Goal: Information Seeking & Learning: Understand process/instructions

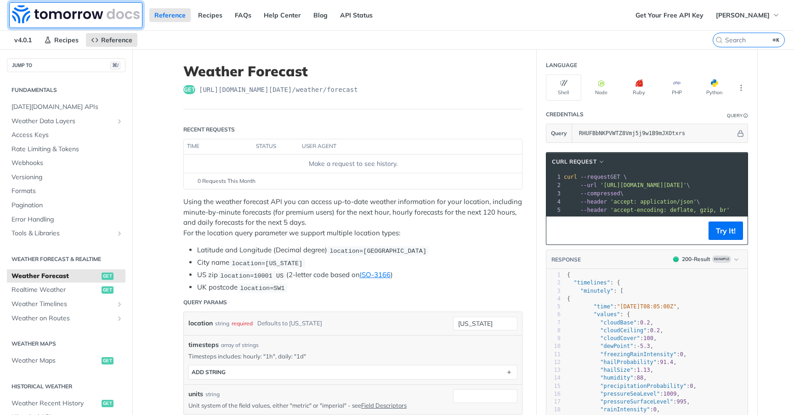
click at [50, 18] on img at bounding box center [76, 14] width 128 height 18
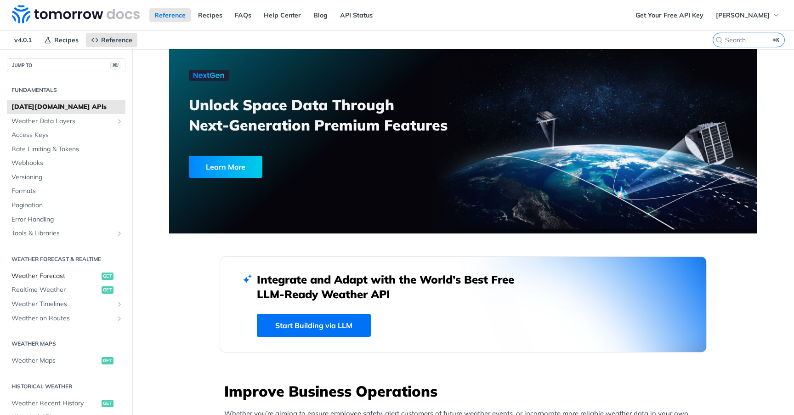
click at [14, 279] on span "Weather Forecast" at bounding box center [55, 276] width 88 height 9
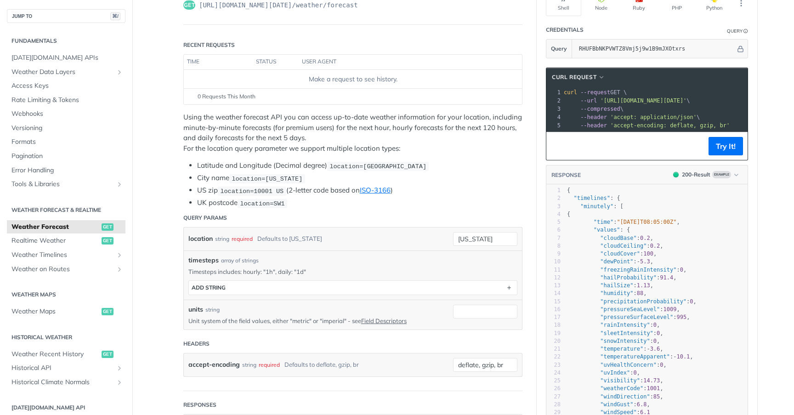
scroll to position [137, 0]
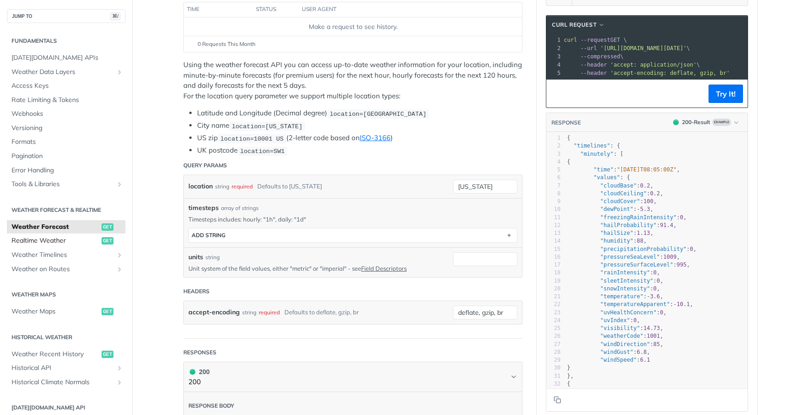
click at [23, 243] on span "Realtime Weather" at bounding box center [55, 240] width 88 height 9
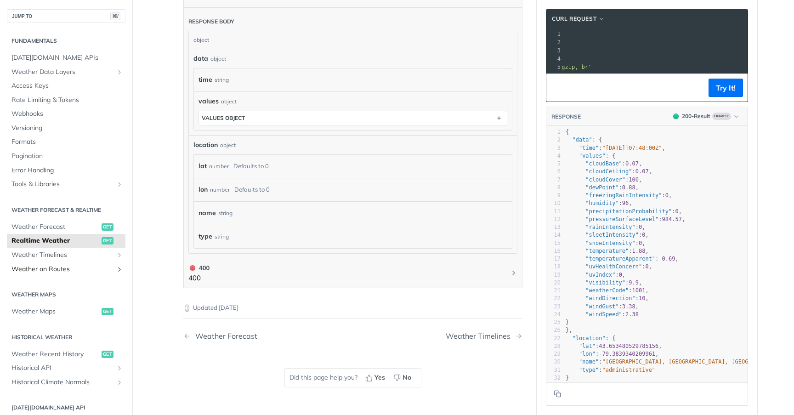
scroll to position [461, 0]
click at [37, 73] on span "Weather Data Layers" at bounding box center [62, 72] width 102 height 9
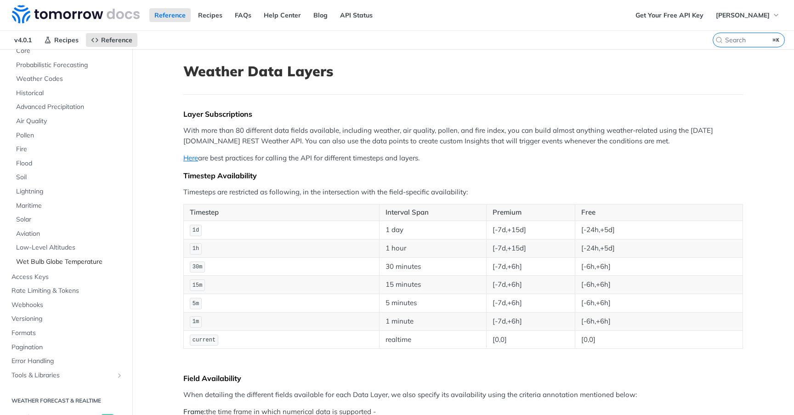
scroll to position [43, 0]
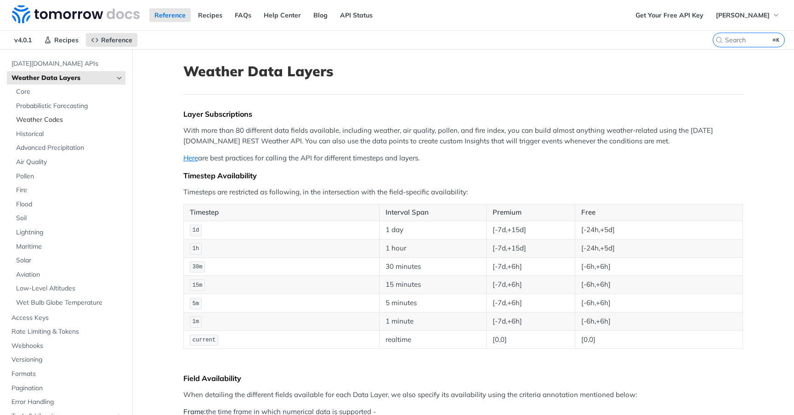
click at [34, 122] on span "Weather Codes" at bounding box center [69, 119] width 107 height 9
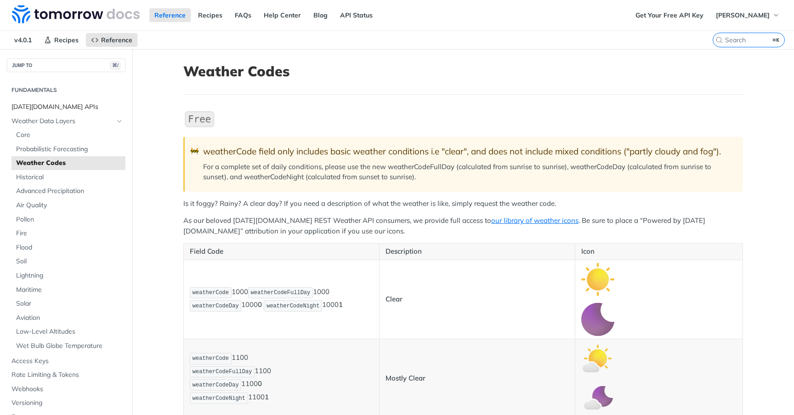
click at [46, 107] on span "[DATE][DOMAIN_NAME] APIs" at bounding box center [67, 106] width 112 height 9
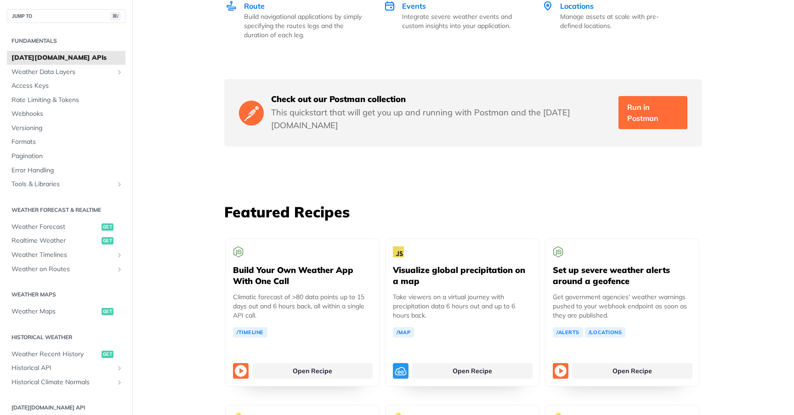
scroll to position [1524, 0]
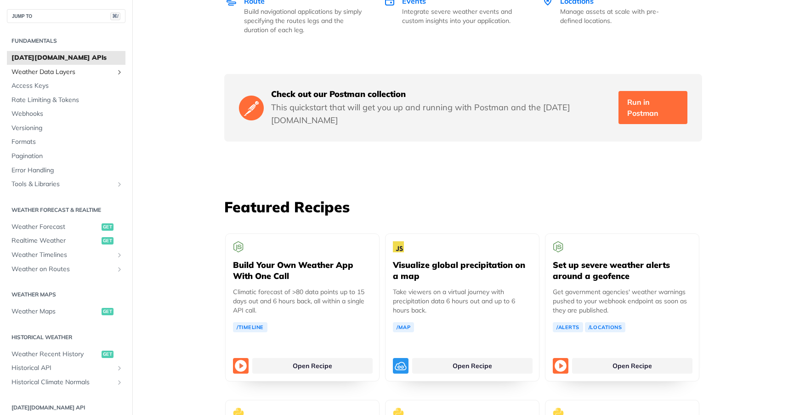
click at [38, 72] on span "Weather Data Layers" at bounding box center [62, 72] width 102 height 9
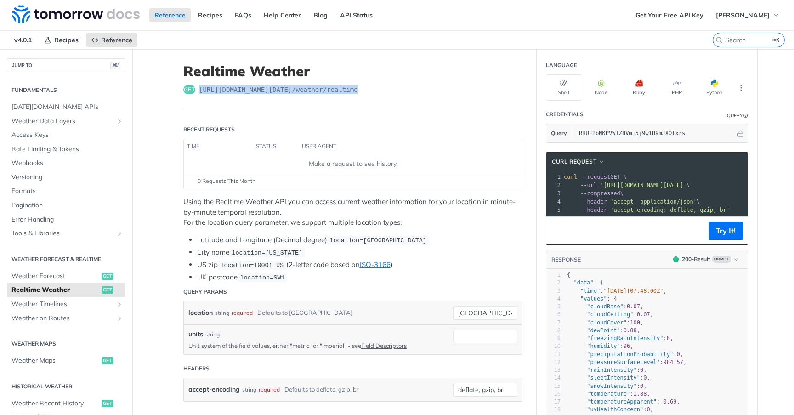
drag, startPoint x: 200, startPoint y: 91, endPoint x: 375, endPoint y: 87, distance: 174.7
click at [375, 87] on div "get https://api.tomorrow.io/v4 /weather/realtime" at bounding box center [352, 89] width 339 height 9
copy span "https://api.tomorrow.io/v4 /weather/realtime"
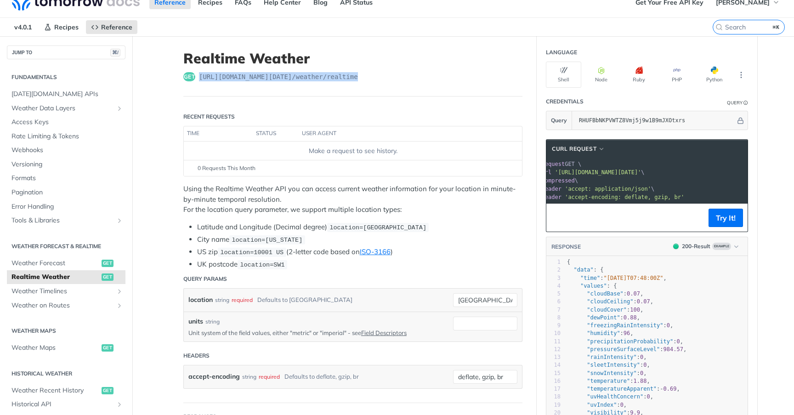
scroll to position [0, 57]
drag, startPoint x: 666, startPoint y: 173, endPoint x: 694, endPoint y: 174, distance: 28.0
click at [605, 174] on span "'https://api.tomorrow.io/v4/weather/realtime?location=toronto&apikey=RHUFBbNKPV…" at bounding box center [562, 172] width 86 height 6
copy span "?location"
drag, startPoint x: 694, startPoint y: 174, endPoint x: 719, endPoint y: 174, distance: 25.3
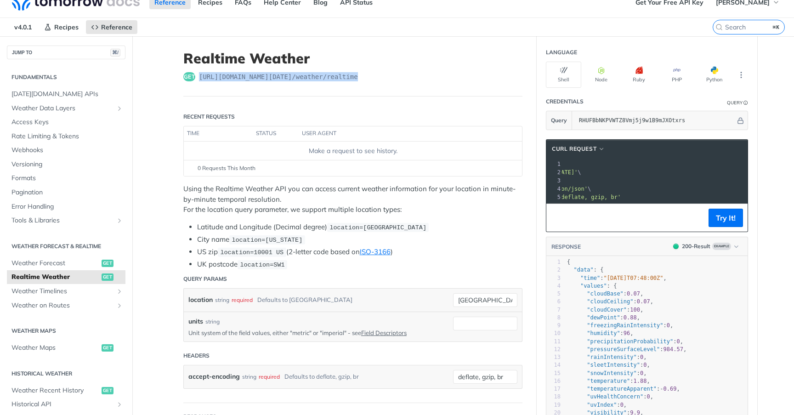
click at [578, 174] on span "'https://api.tomorrow.io/v4/weather/realtime?location=toronto&apikey=RHUFBbNKPV…" at bounding box center [534, 172] width 86 height 6
copy span "&apikey="
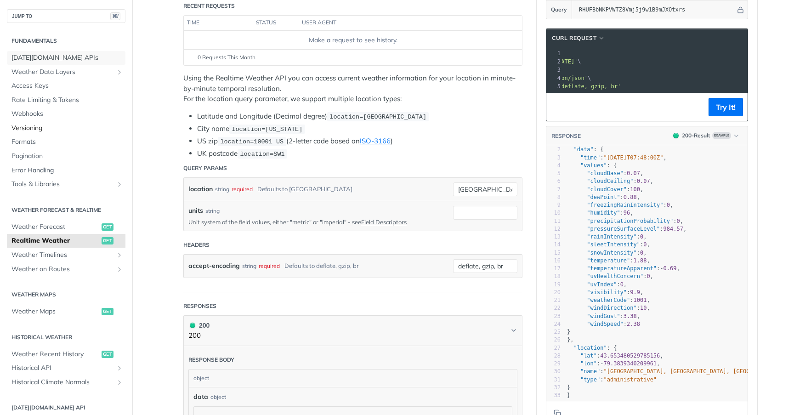
scroll to position [113, 0]
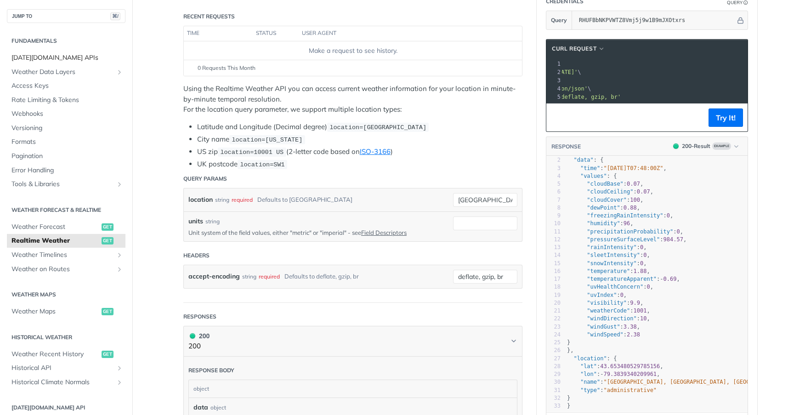
click at [24, 59] on span "[DATE][DOMAIN_NAME] APIs" at bounding box center [67, 57] width 112 height 9
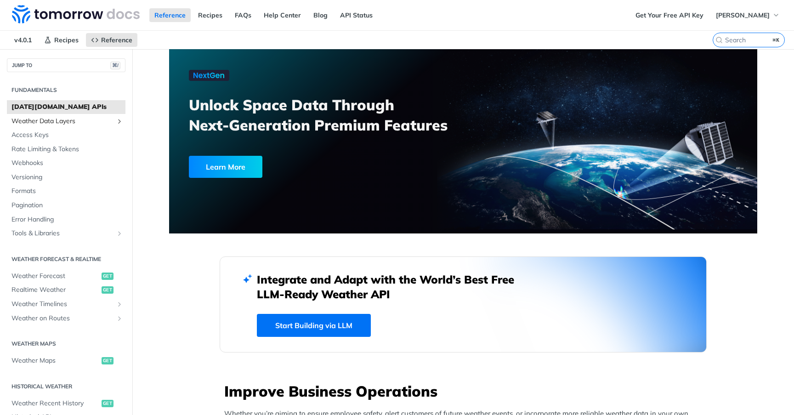
click at [35, 124] on span "Weather Data Layers" at bounding box center [62, 121] width 102 height 9
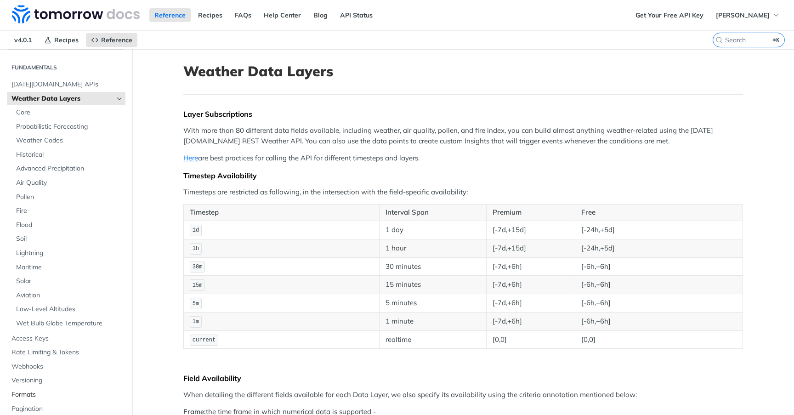
scroll to position [16, 0]
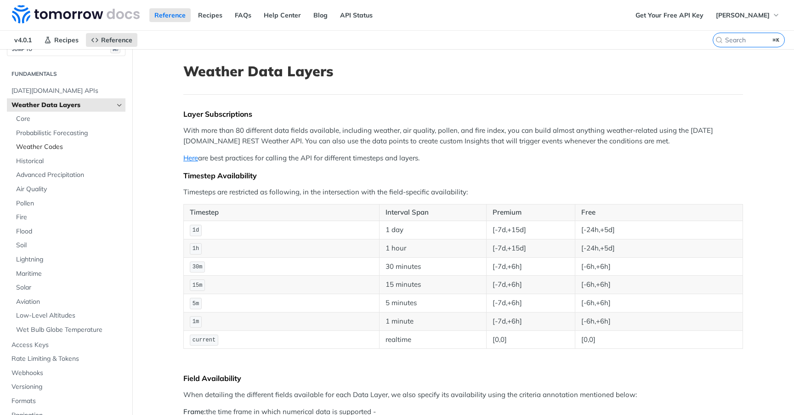
click at [45, 145] on span "Weather Codes" at bounding box center [69, 146] width 107 height 9
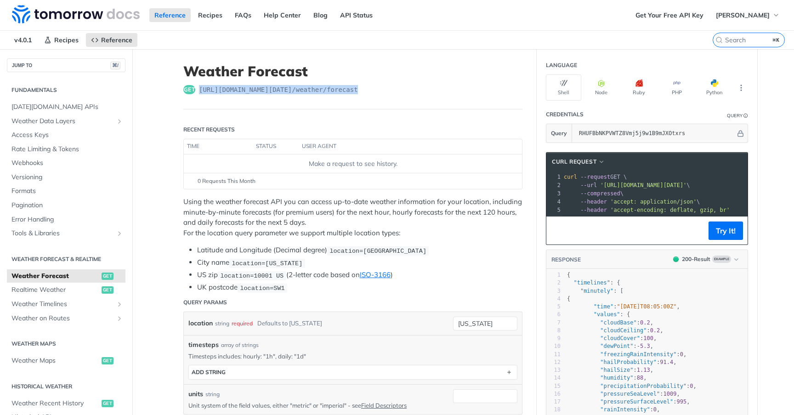
drag, startPoint x: 199, startPoint y: 88, endPoint x: 381, endPoint y: 92, distance: 181.1
click at [381, 92] on div "get [URL][DOMAIN_NAME][DATE] /weather/forecast" at bounding box center [352, 89] width 339 height 9
copy span "[URL][DOMAIN_NAME][DATE] /weather/forecast"
click at [604, 186] on span "'[URL][DOMAIN_NAME][DATE]'" at bounding box center [643, 185] width 86 height 6
drag, startPoint x: 200, startPoint y: 91, endPoint x: 368, endPoint y: 87, distance: 167.3
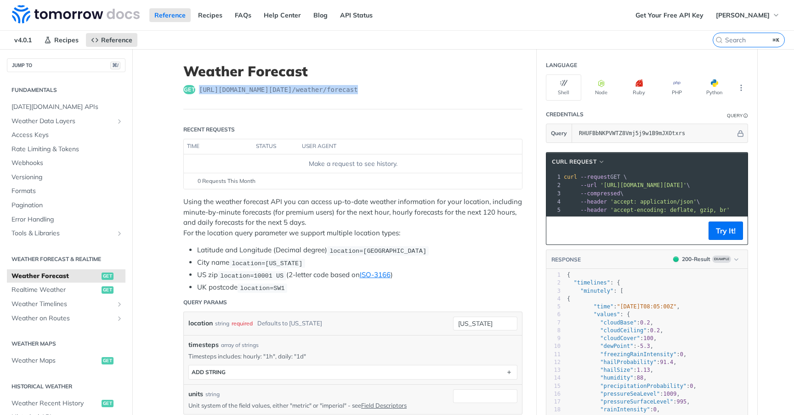
click at [368, 87] on div "get [URL][DOMAIN_NAME][DATE] /weather/forecast" at bounding box center [352, 89] width 339 height 9
copy span "[URL][DOMAIN_NAME][DATE] /weather/forecast"
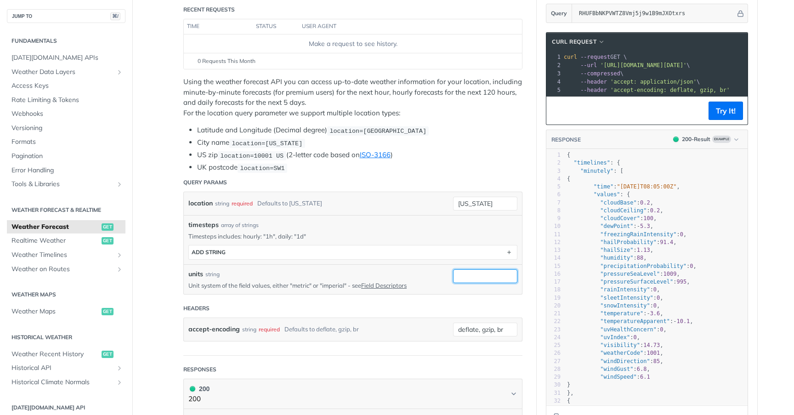
click at [472, 279] on input "units" at bounding box center [485, 276] width 64 height 14
click at [415, 264] on div "units string Unit system of the field values, either "metric" or "imperial" - s…" at bounding box center [353, 279] width 338 height 30
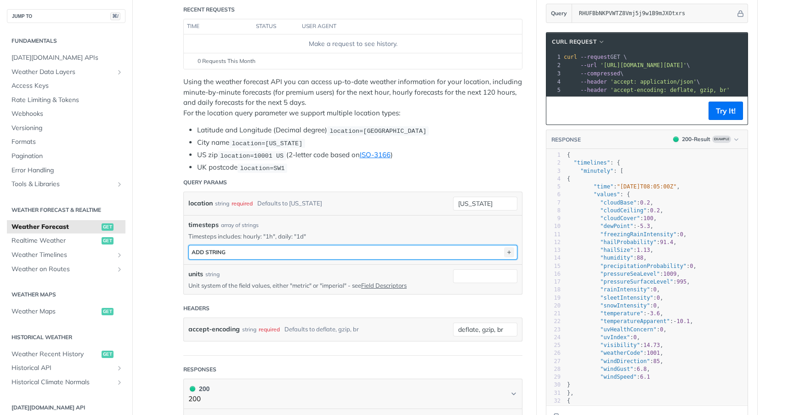
click at [513, 249] on icon "button" at bounding box center [509, 252] width 10 height 10
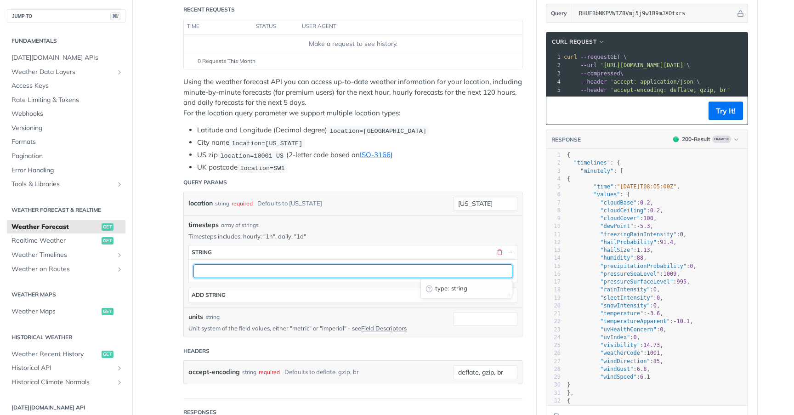
click at [292, 266] on input "text" at bounding box center [352, 271] width 319 height 14
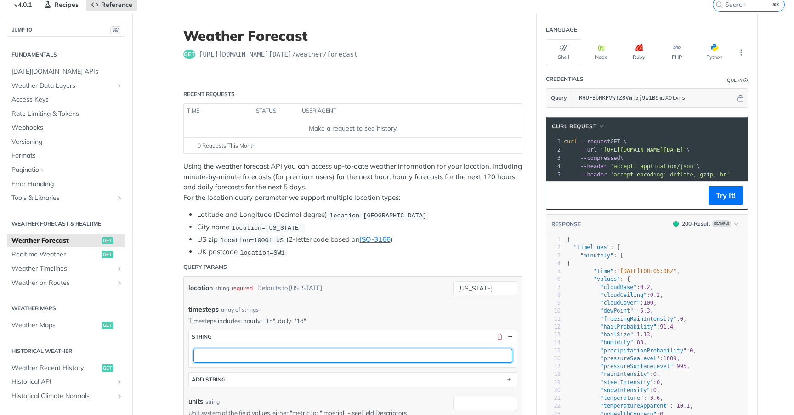
scroll to position [31, 0]
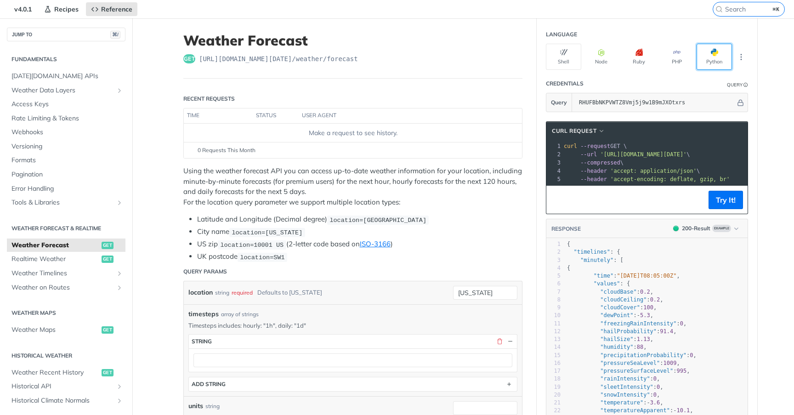
click at [718, 52] on span "button" at bounding box center [718, 52] width 0 height 7
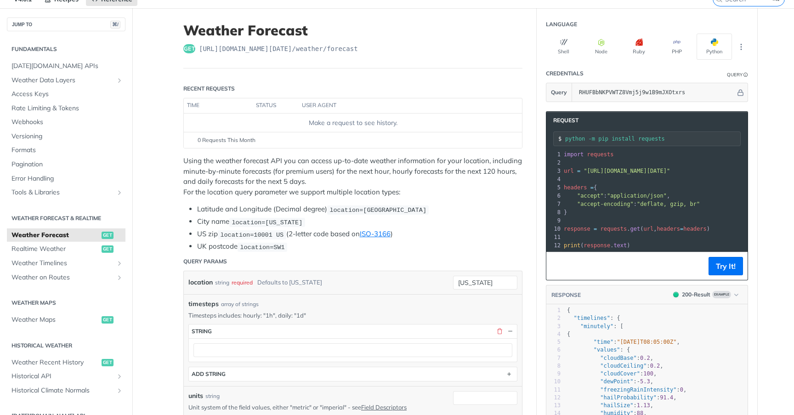
scroll to position [0, 0]
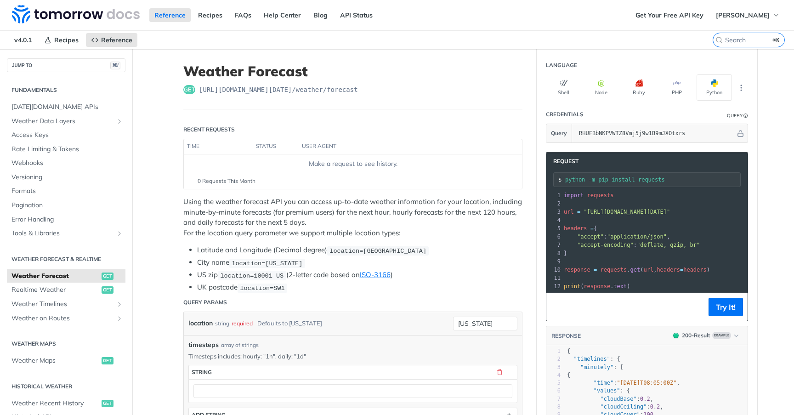
click at [205, 343] on span "timesteps" at bounding box center [203, 345] width 30 height 10
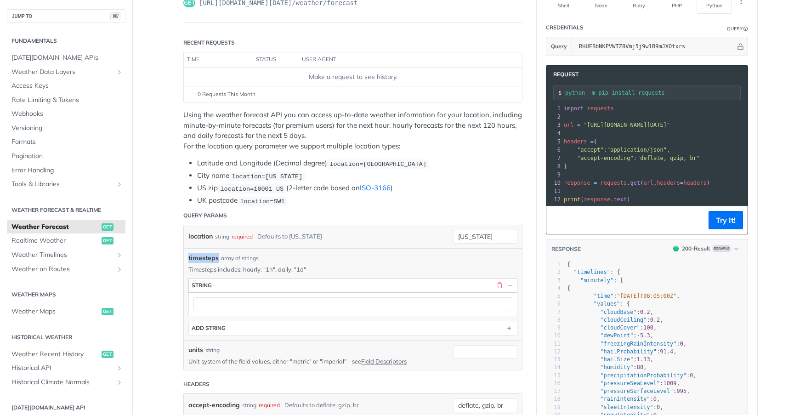
scroll to position [72, 0]
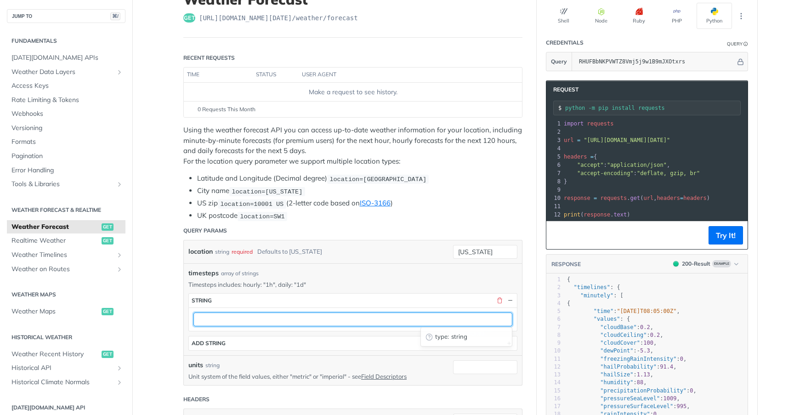
click at [376, 318] on input "text" at bounding box center [352, 320] width 319 height 14
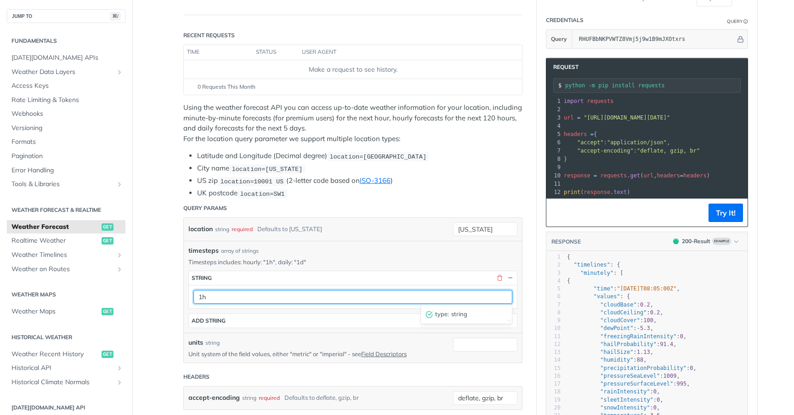
scroll to position [96, 0]
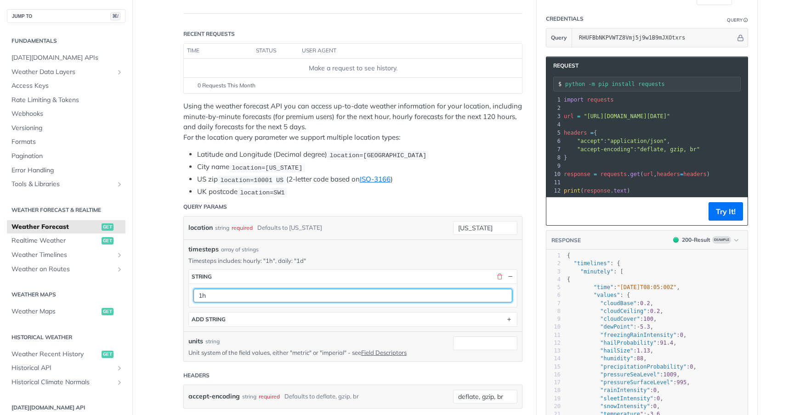
type input "1h"
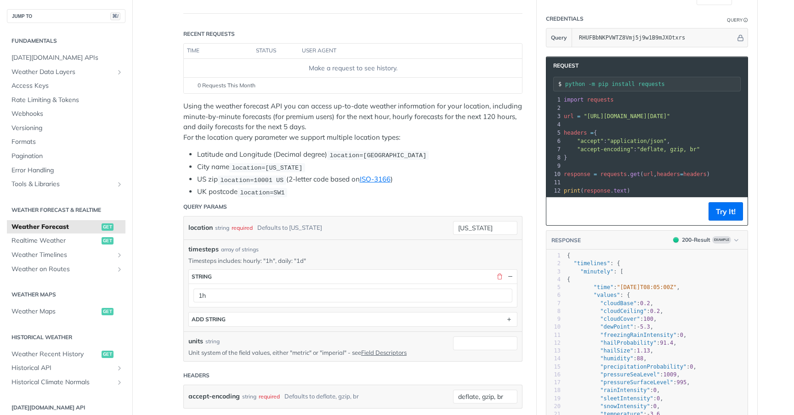
click at [418, 372] on header "Headers" at bounding box center [352, 375] width 339 height 18
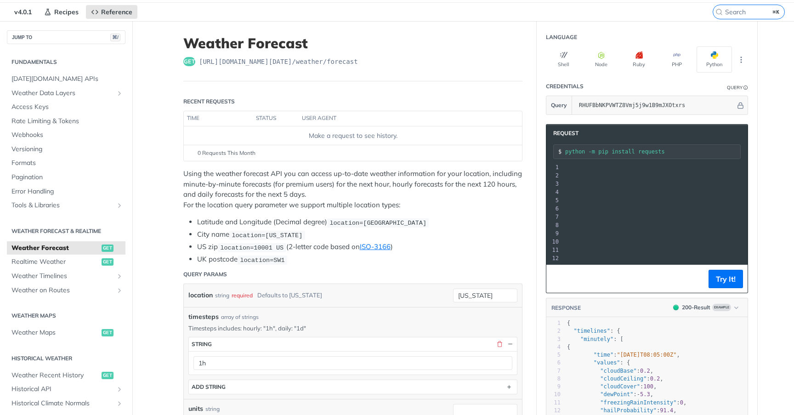
scroll to position [0, 229]
click at [199, 317] on span "timesteps" at bounding box center [203, 317] width 30 height 10
copy span "timesteps"
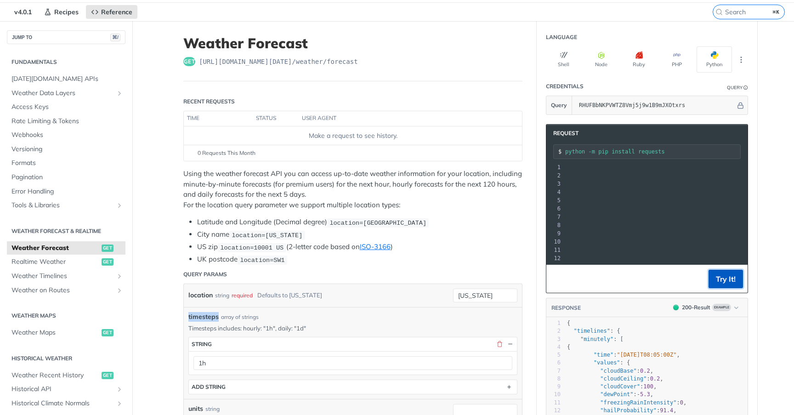
click at [724, 281] on button "Try It!" at bounding box center [726, 279] width 34 height 18
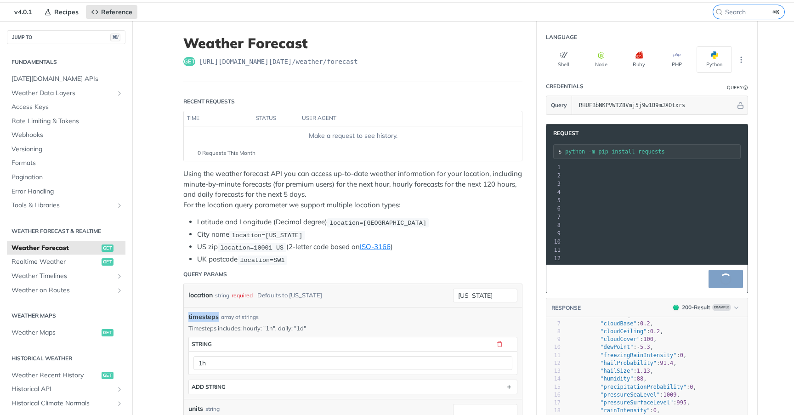
scroll to position [14, 0]
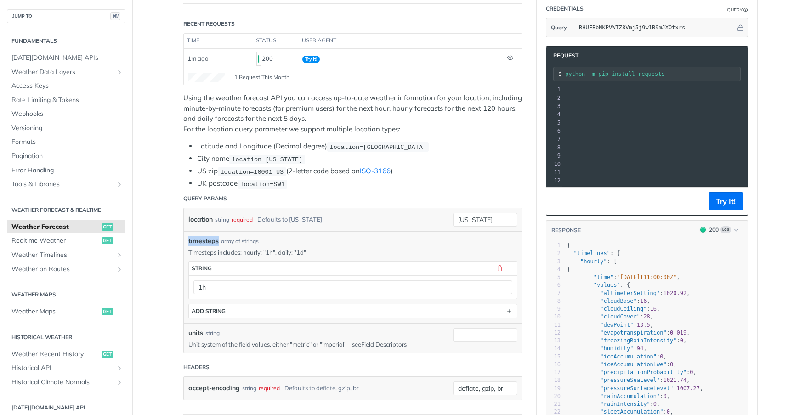
drag, startPoint x: 587, startPoint y: 108, endPoint x: 742, endPoint y: 108, distance: 154.9
click at [441, 107] on span ""https://api.tomorrow.io/v4/weather/forecast?location=new%20york&timesteps=1h&a…" at bounding box center [398, 106] width 86 height 6
copy span "https://api.tomorrow.io/v4/weather/forecast?location=new%20york&timesteps=1h&ap…"
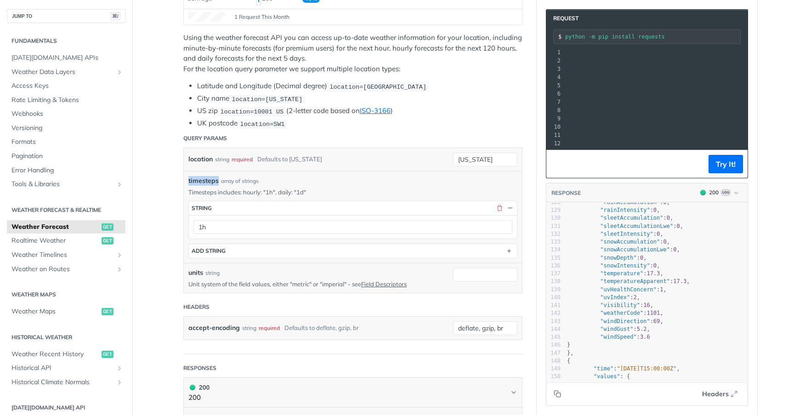
scroll to position [1017, 0]
click at [594, 303] on span ""visibility" : 16 ," at bounding box center [610, 301] width 86 height 6
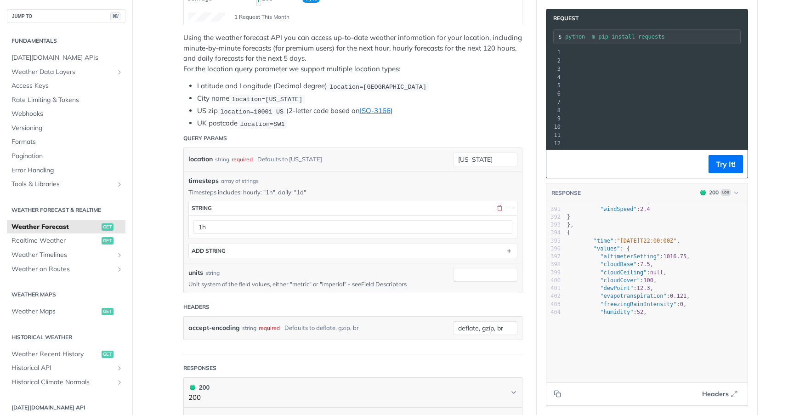
scroll to position [3348, 0]
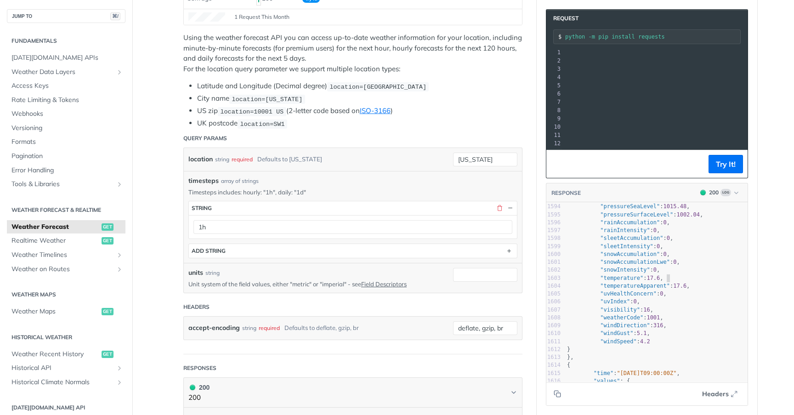
type textarea ""temperatureApparent": 17.6, "uvHealthConcern": 0, "uvIndex": 0, "visibility": …"
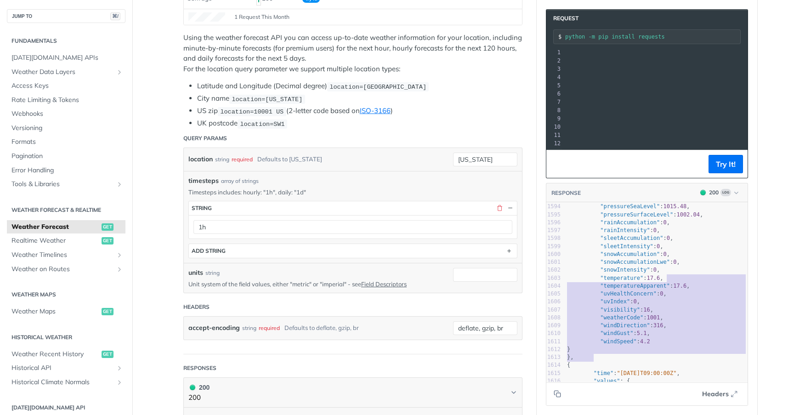
drag, startPoint x: 744, startPoint y: 277, endPoint x: 741, endPoint y: 360, distance: 83.7
click at [741, 360] on div "1583 "altimeterSetting" : 1015.56 , 1584 "cloudBase" : 1.6 , 1585 "cloudCeiling…" at bounding box center [656, 286] width 182 height 341
click at [700, 321] on pre ""weatherCode" : 1001 ," at bounding box center [656, 318] width 182 height 8
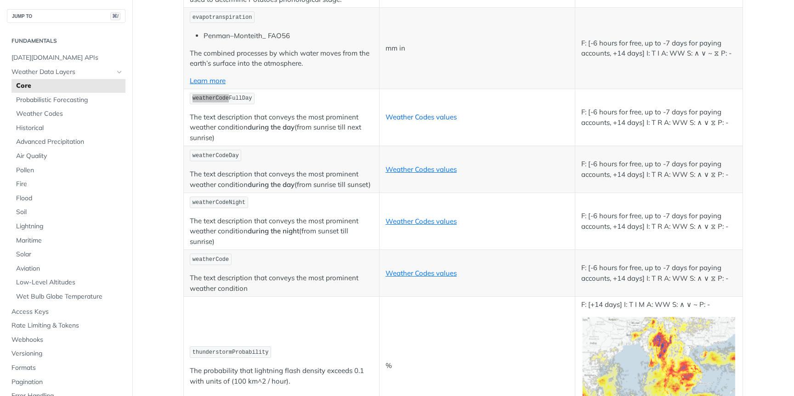
scroll to position [4539, 0]
click at [427, 119] on link "Weather Codes values" at bounding box center [421, 116] width 71 height 9
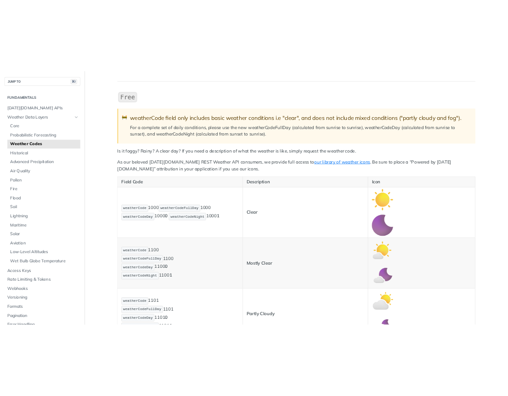
scroll to position [105, 0]
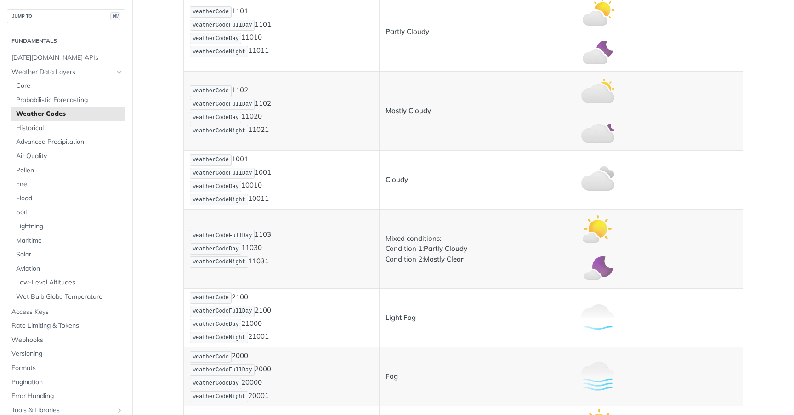
scroll to position [436, 0]
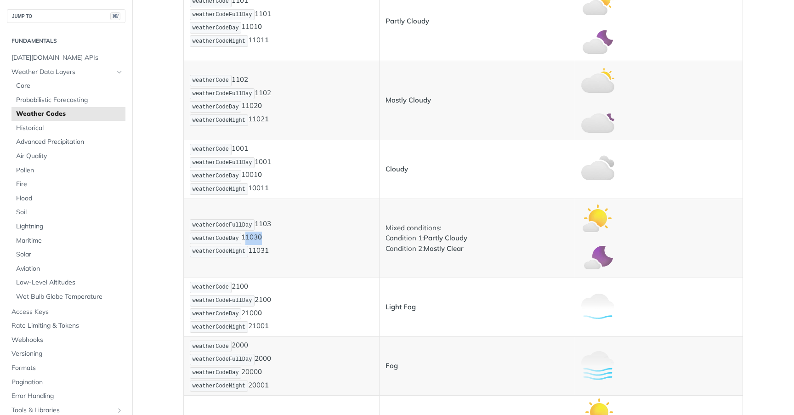
drag, startPoint x: 245, startPoint y: 266, endPoint x: 267, endPoint y: 266, distance: 21.1
click at [267, 258] on p "weatherCodeFullDay 1103 weatherCodeDay 1103 0 weatherCodeNight 1103 1" at bounding box center [281, 238] width 183 height 40
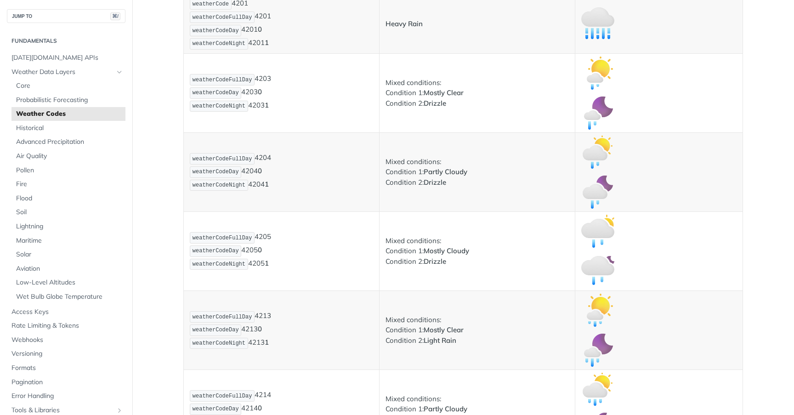
scroll to position [1439, 0]
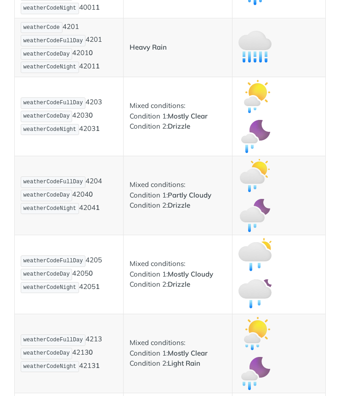
scroll to position [1523, 0]
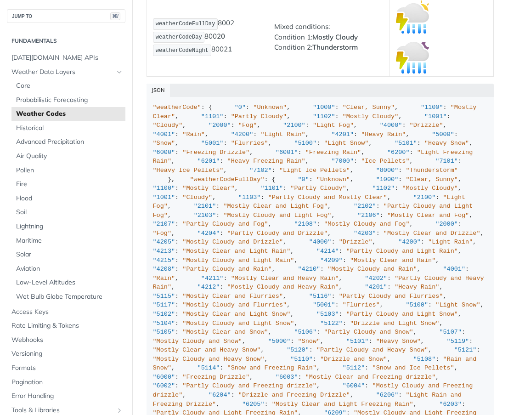
scroll to position [6610, 0]
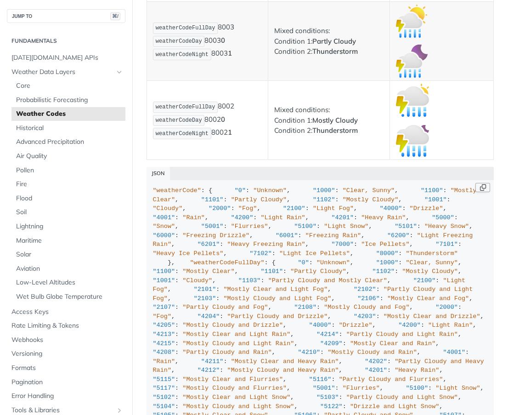
click at [482, 192] on button "Copy Code" at bounding box center [483, 187] width 15 height 9
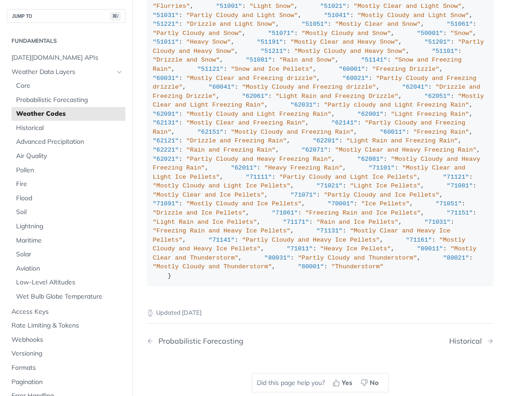
scroll to position [1695, 0]
copy span "71170"
